Goal: Check status: Check status

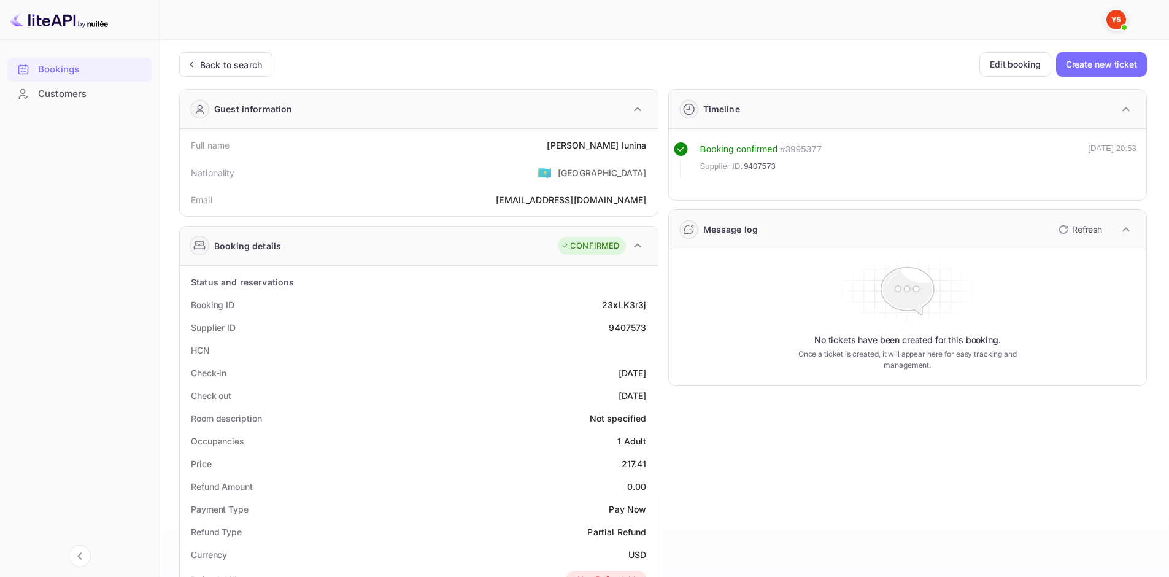
click at [206, 77] on div "Back to search Edit booking Create new ticket Guest information Full name [PERS…" at bounding box center [663, 501] width 968 height 899
click at [222, 66] on div "Back to search" at bounding box center [231, 64] width 62 height 13
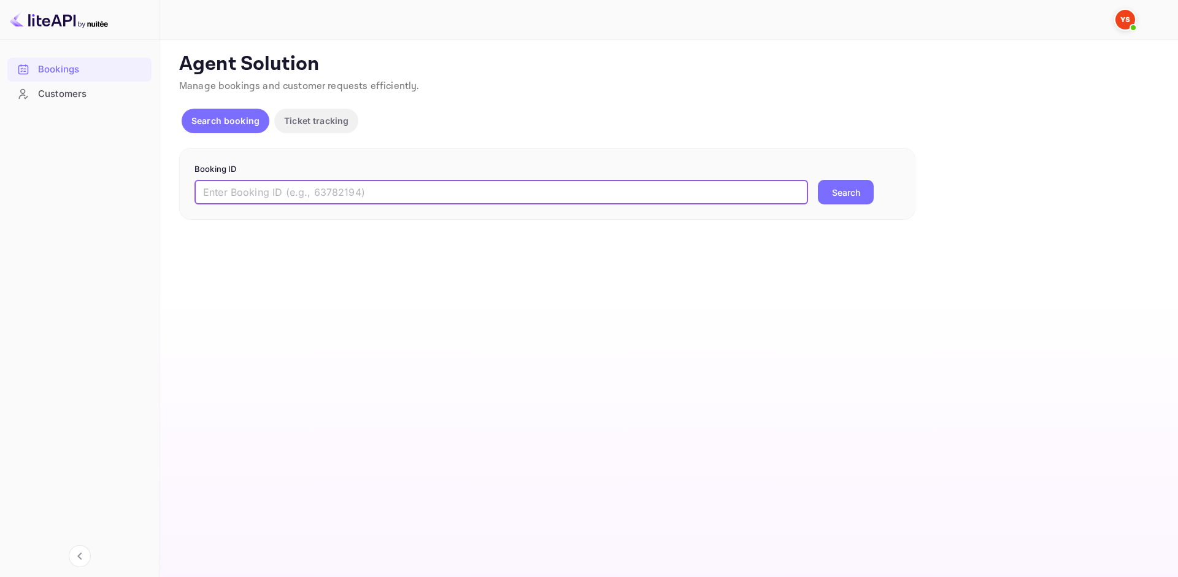
click at [325, 181] on input "text" at bounding box center [502, 192] width 614 height 25
paste input "9408685"
type input "9408685"
click at [837, 193] on button "Search" at bounding box center [846, 192] width 56 height 25
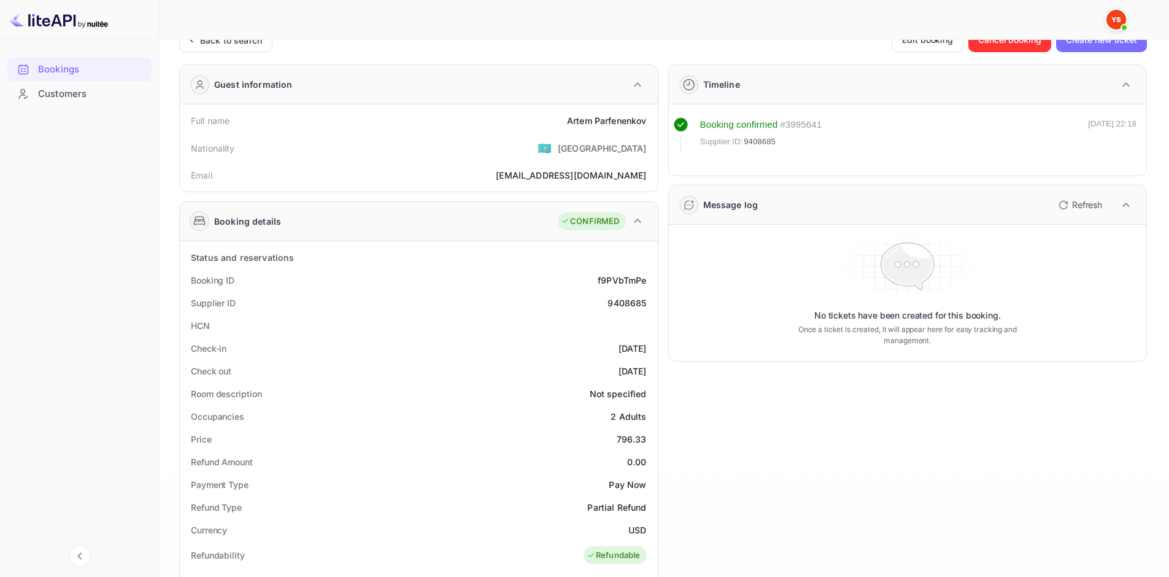
scroll to position [61, 0]
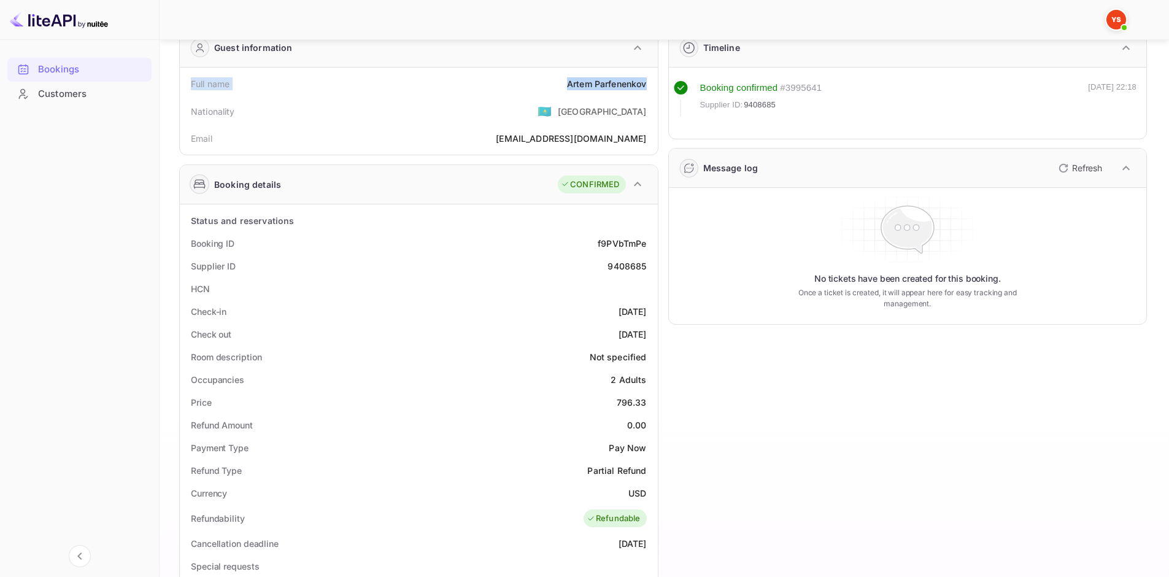
drag, startPoint x: 188, startPoint y: 83, endPoint x: 646, endPoint y: 85, distance: 457.2
click at [646, 85] on div "Full name [PERSON_NAME]" at bounding box center [419, 83] width 468 height 23
copy div "Full name [PERSON_NAME]"
drag, startPoint x: 191, startPoint y: 242, endPoint x: 657, endPoint y: 271, distance: 466.8
click at [657, 271] on div "Status and reservations Booking ID f9PVbTmPe Supplier ID 9408685 HCN Check-in […" at bounding box center [419, 542] width 478 height 676
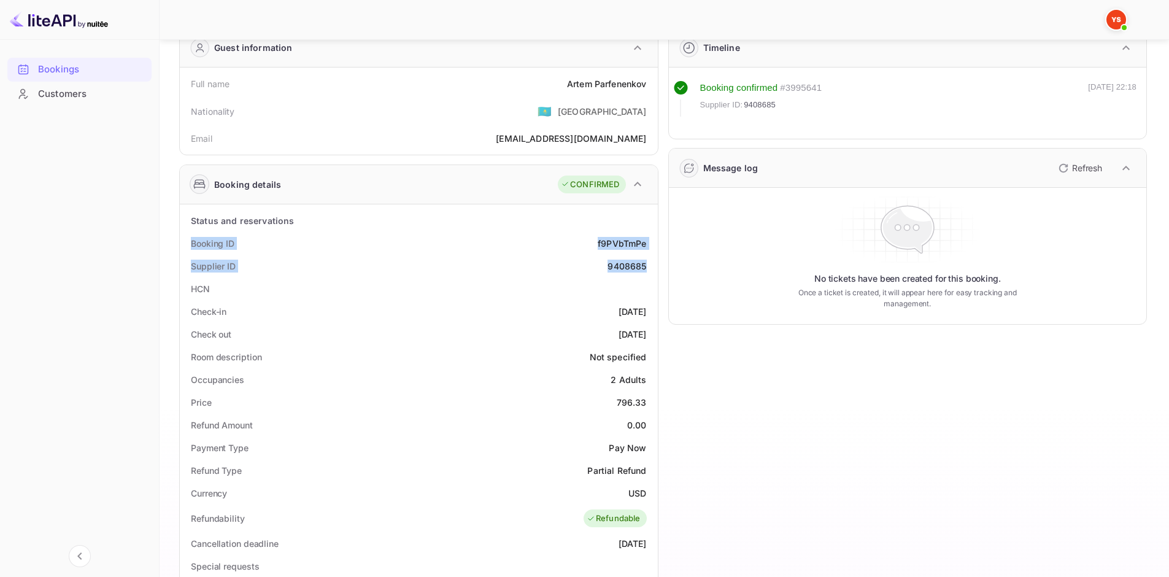
copy div "Booking ID f9PVbTmPe Supplier ID 9408685"
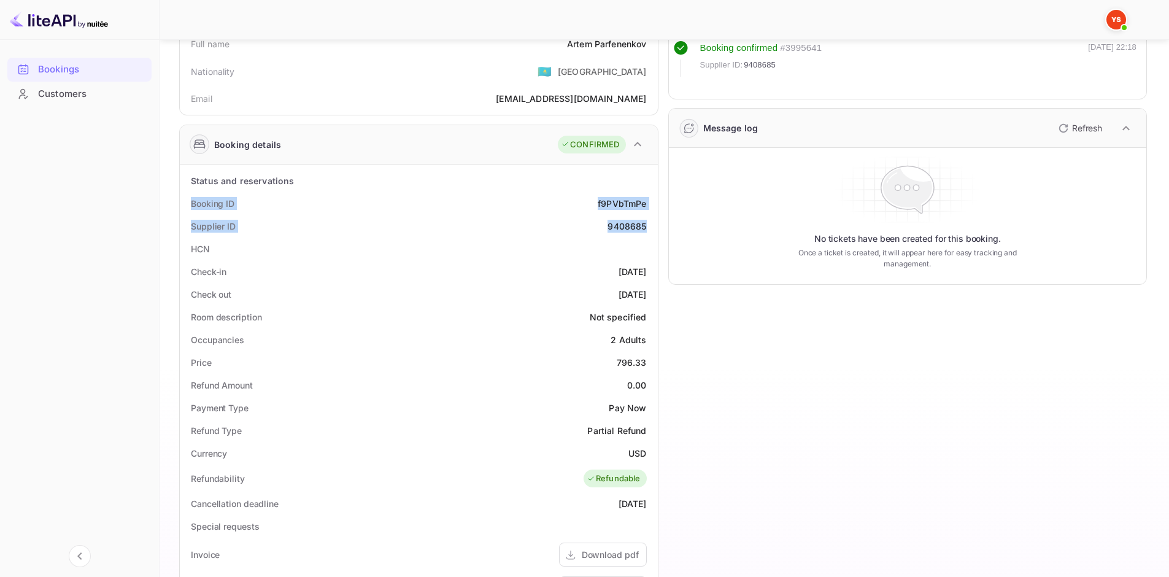
scroll to position [123, 0]
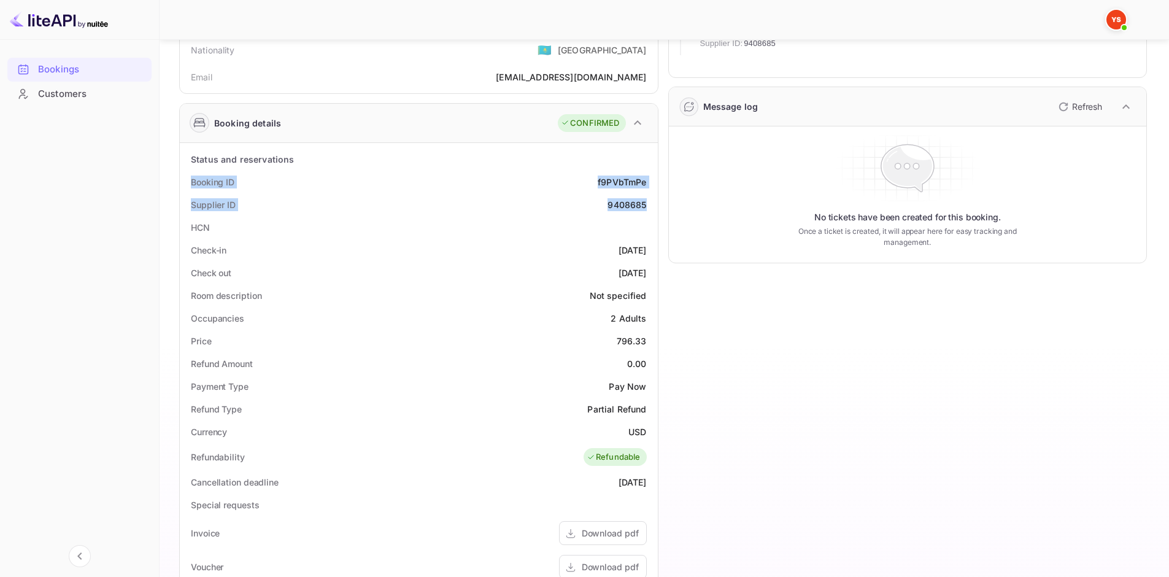
drag, startPoint x: 188, startPoint y: 249, endPoint x: 649, endPoint y: 273, distance: 461.5
click at [649, 273] on div "Status and reservations Booking ID f9PVbTmPe Supplier ID 9408685 HCN Check-in […" at bounding box center [419, 481] width 468 height 667
copy div "Check-in [DATE] Check out [DATE]"
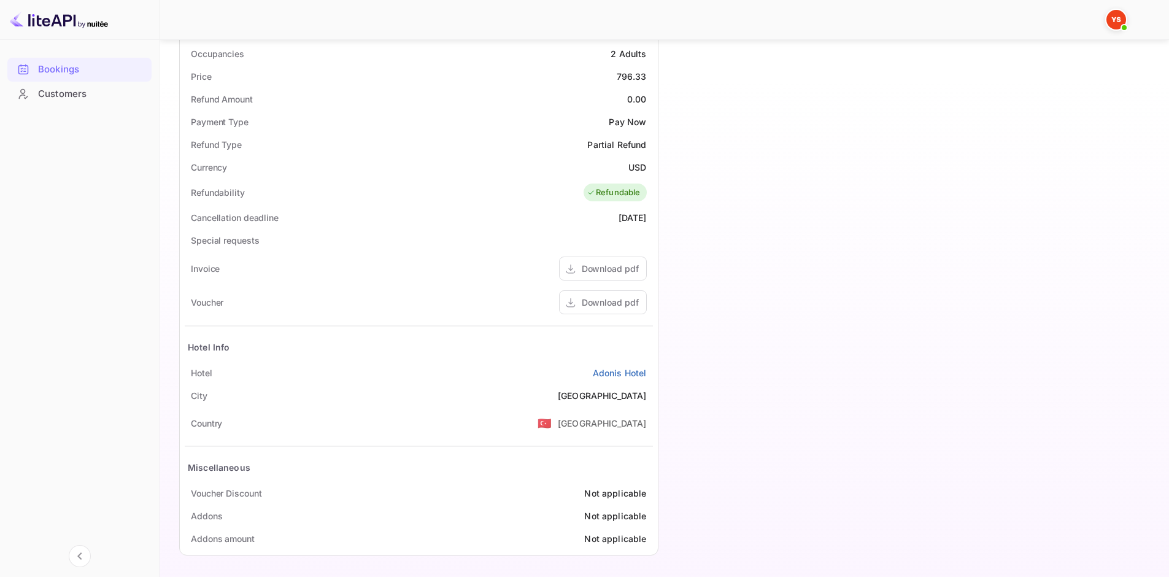
scroll to position [389, 0]
drag, startPoint x: 190, startPoint y: 368, endPoint x: 647, endPoint y: 376, distance: 457.3
click at [647, 376] on div "[GEOGRAPHIC_DATA]" at bounding box center [419, 371] width 468 height 23
copy div "[GEOGRAPHIC_DATA]"
